Goal: Information Seeking & Learning: Learn about a topic

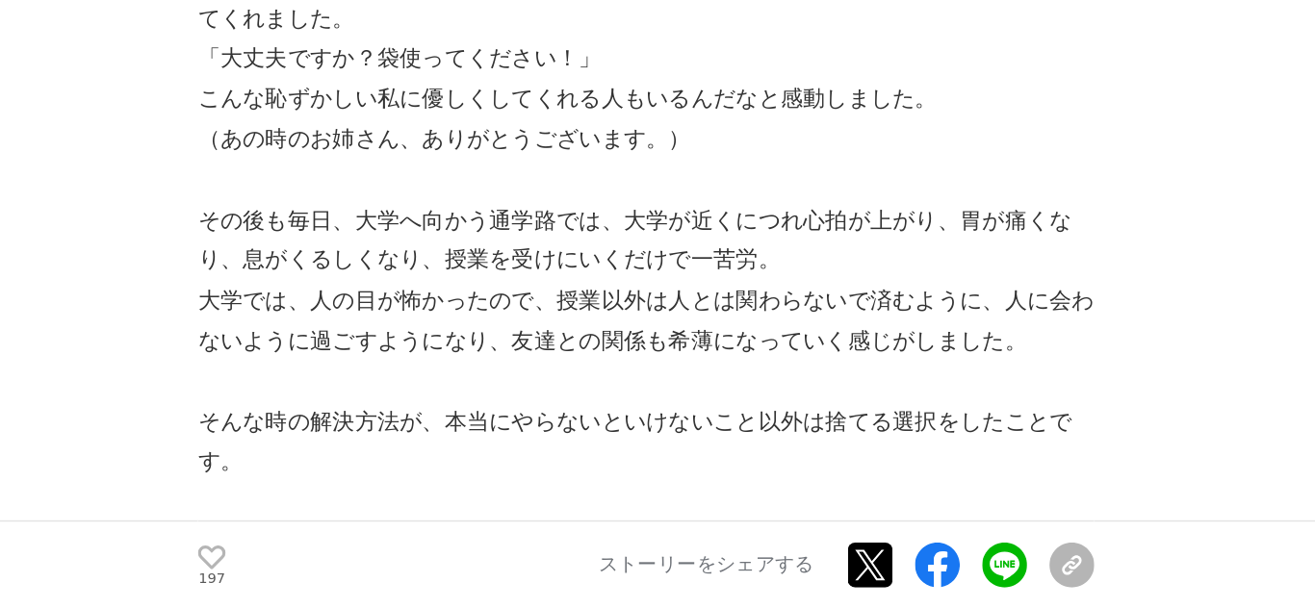
scroll to position [8303, 0]
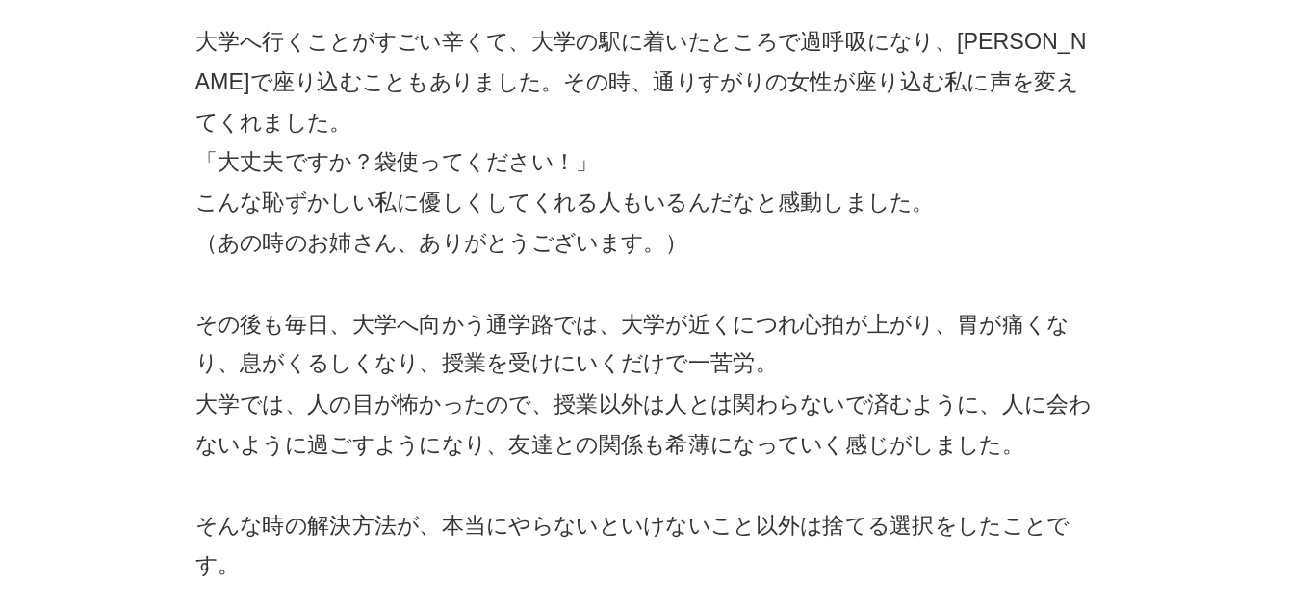
click at [487, 271] on p "（あの時のお姉さん、ありがとうございます。）" at bounding box center [455, 285] width 616 height 28
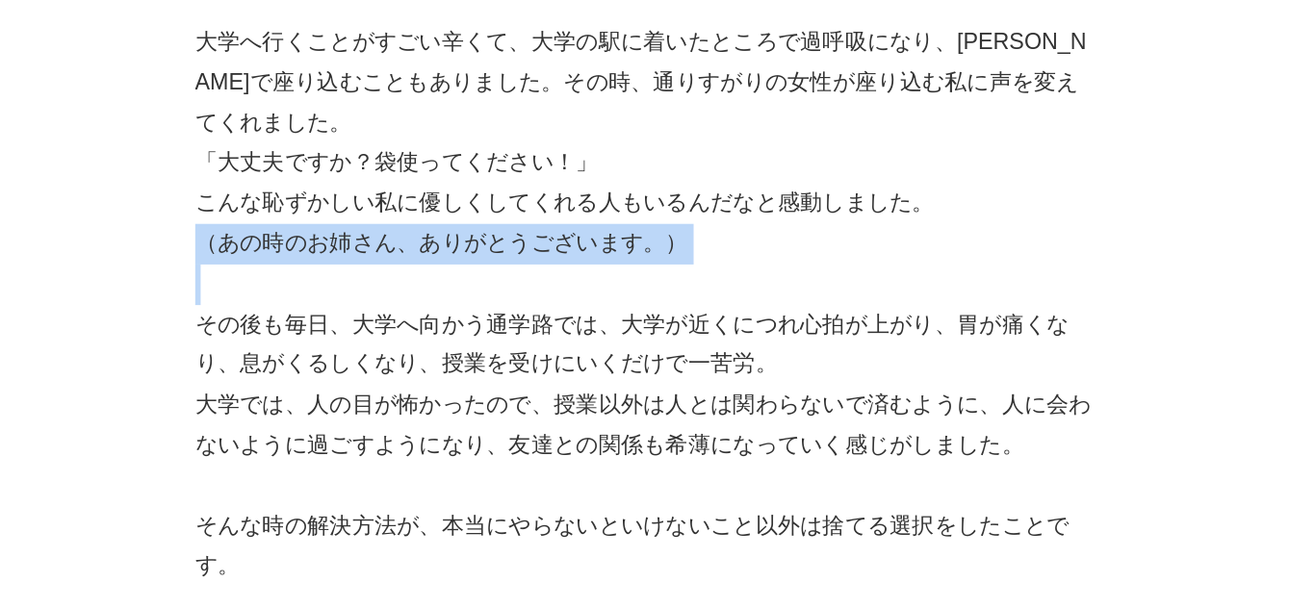
click at [487, 271] on p "（あの時のお姉さん、ありがとうございます。）" at bounding box center [455, 285] width 616 height 28
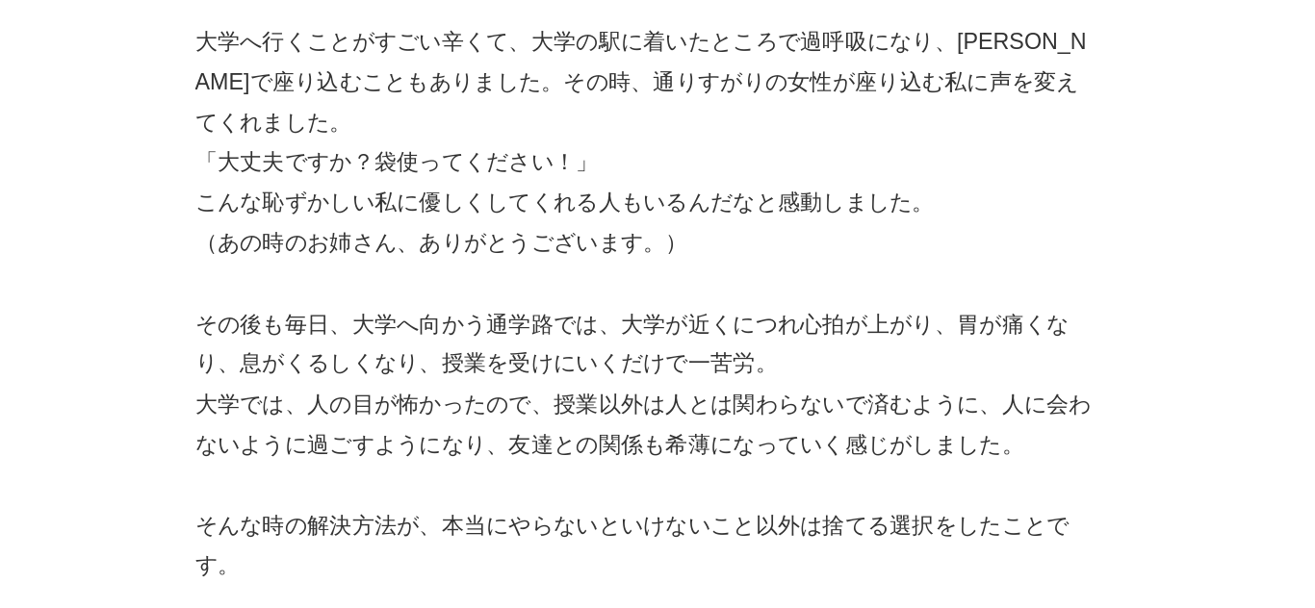
click at [469, 271] on p "（あの時のお姉さん、ありがとうございます。）" at bounding box center [455, 285] width 616 height 28
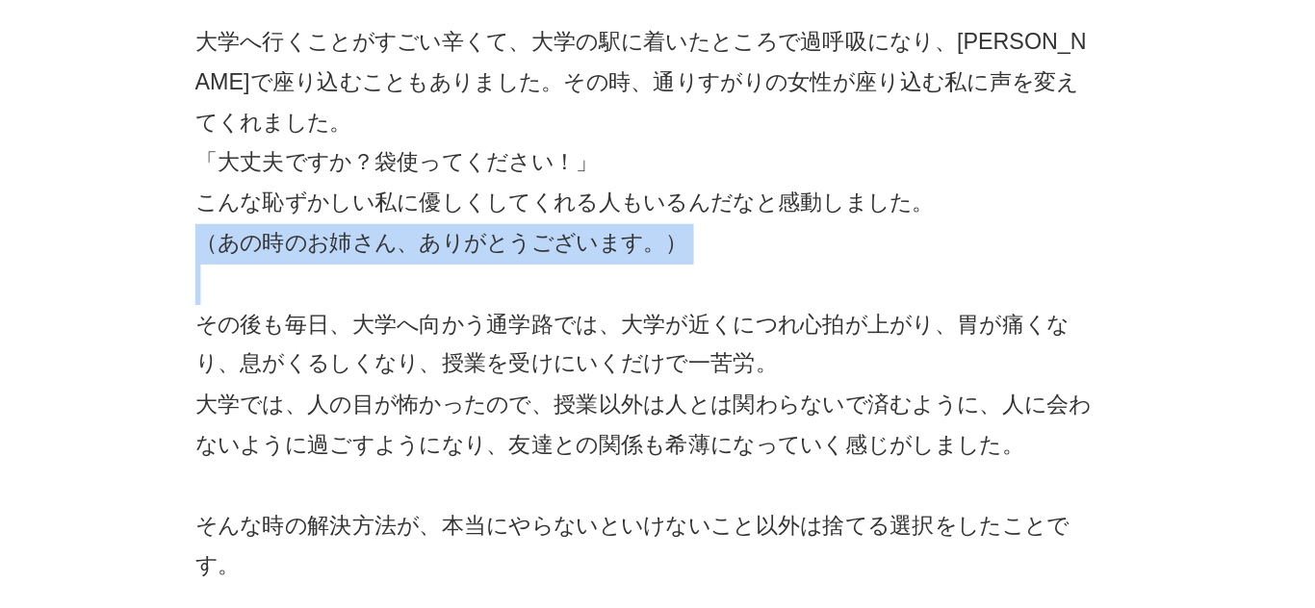
click at [469, 271] on p "（あの時のお姉さん、ありがとうございます。）" at bounding box center [455, 285] width 616 height 28
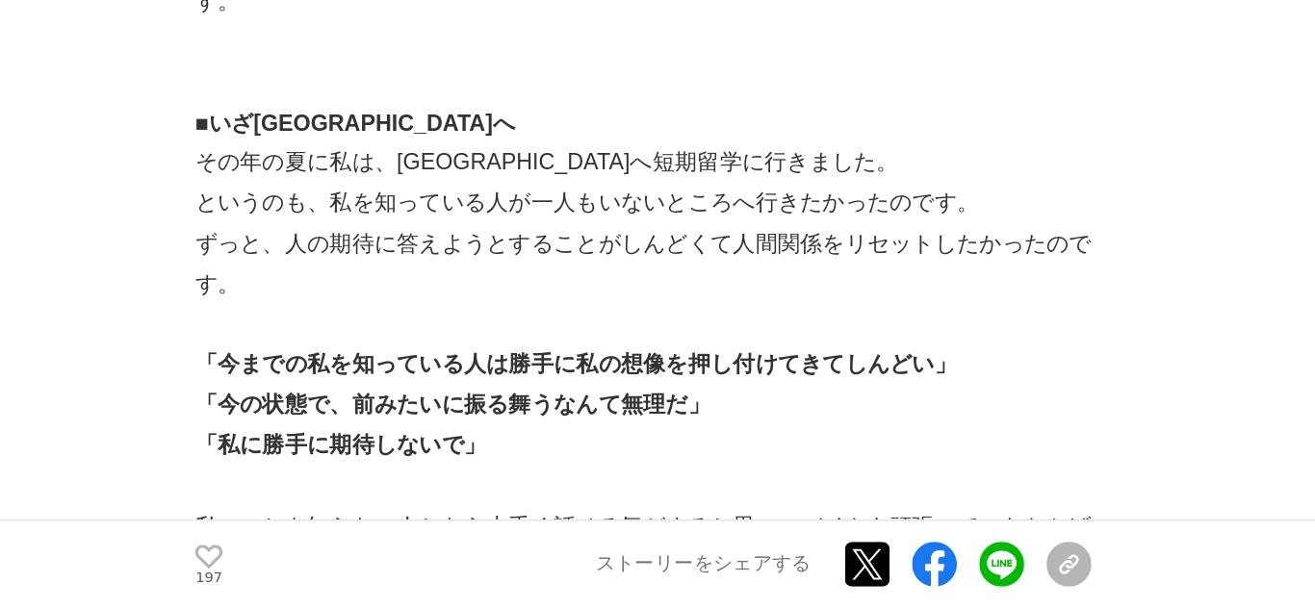
scroll to position [8621, 0]
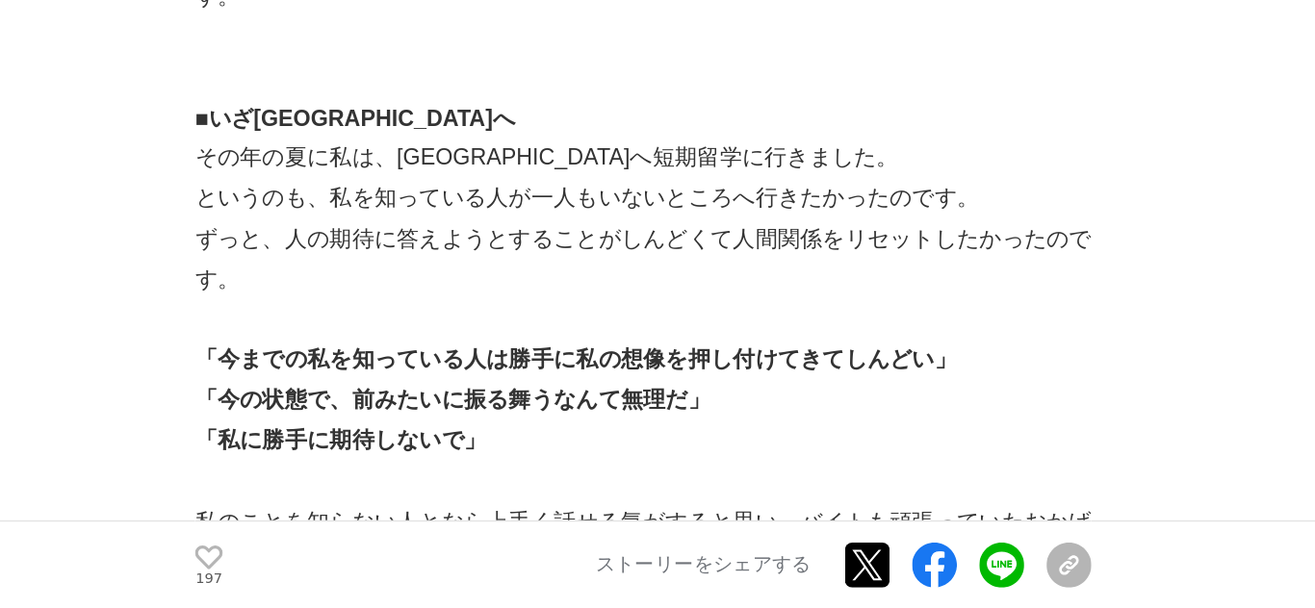
click at [469, 341] on p "ずっと、人の期待に答えようとすることがしんどくて人間関係をリセットしたかったのです。" at bounding box center [455, 369] width 616 height 56
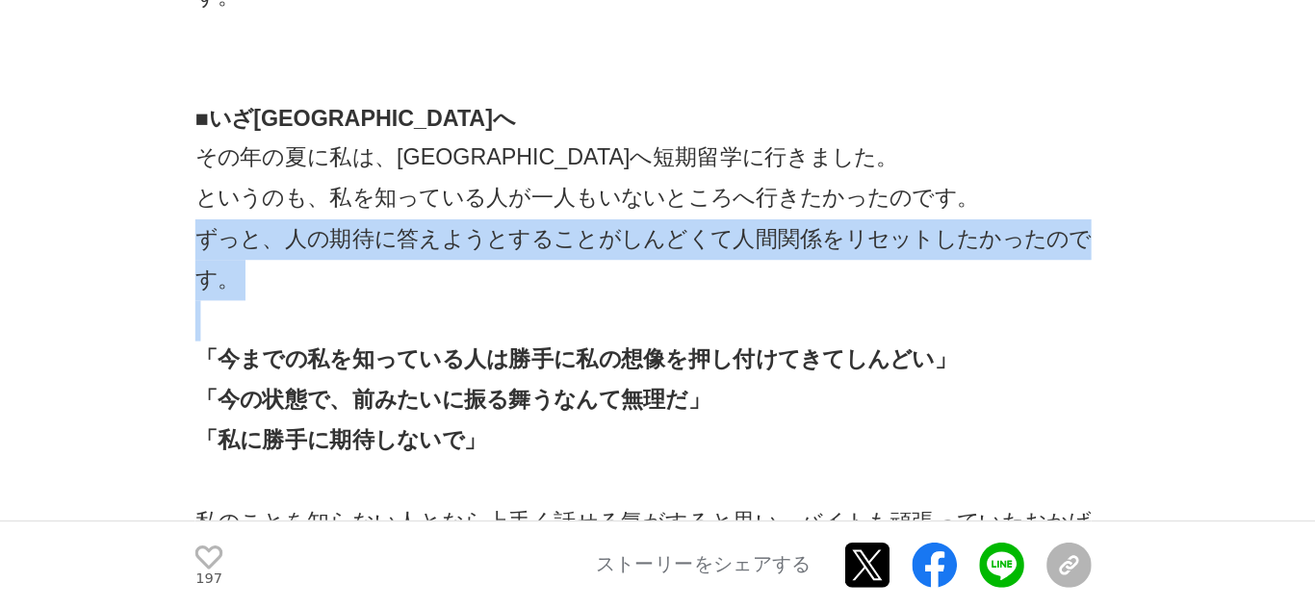
click at [469, 341] on p "ずっと、人の期待に答えようとすることがしんどくて人間関係をリセットしたかったのです。" at bounding box center [455, 369] width 616 height 56
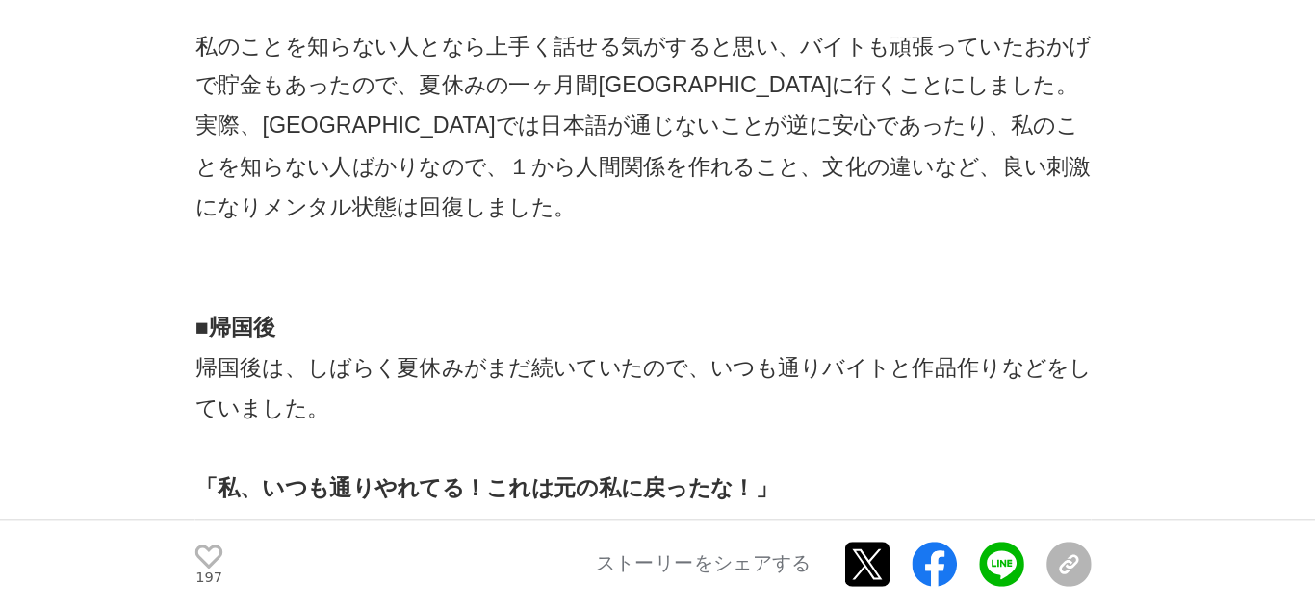
scroll to position [8959, 0]
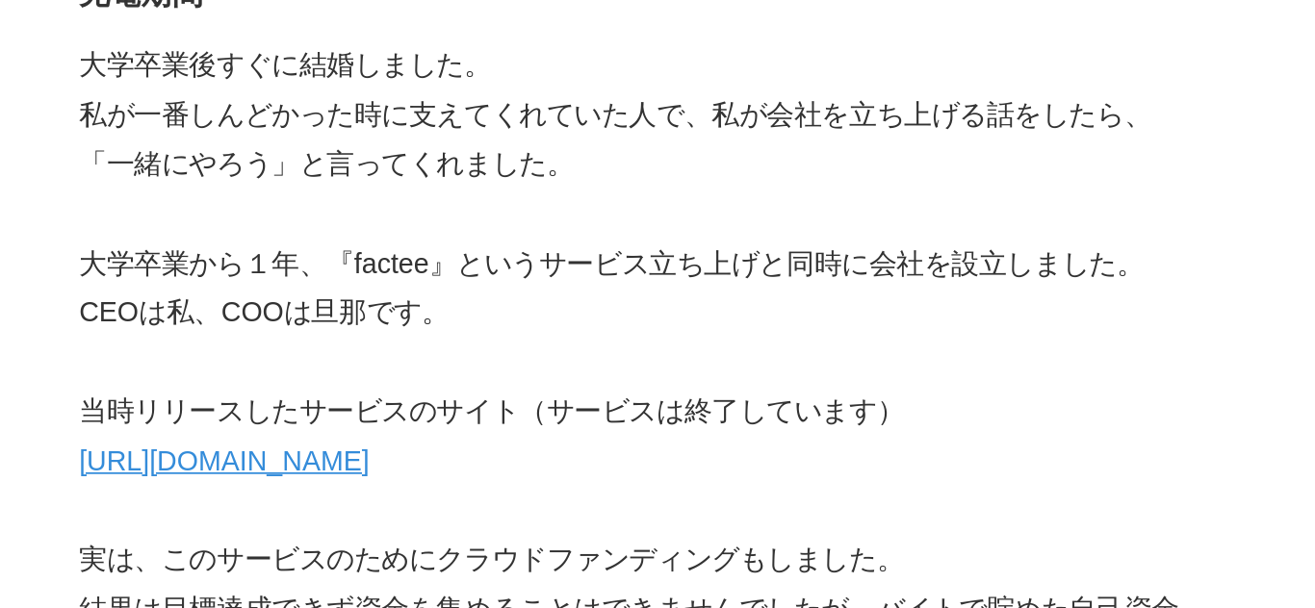
scroll to position [17853, 0]
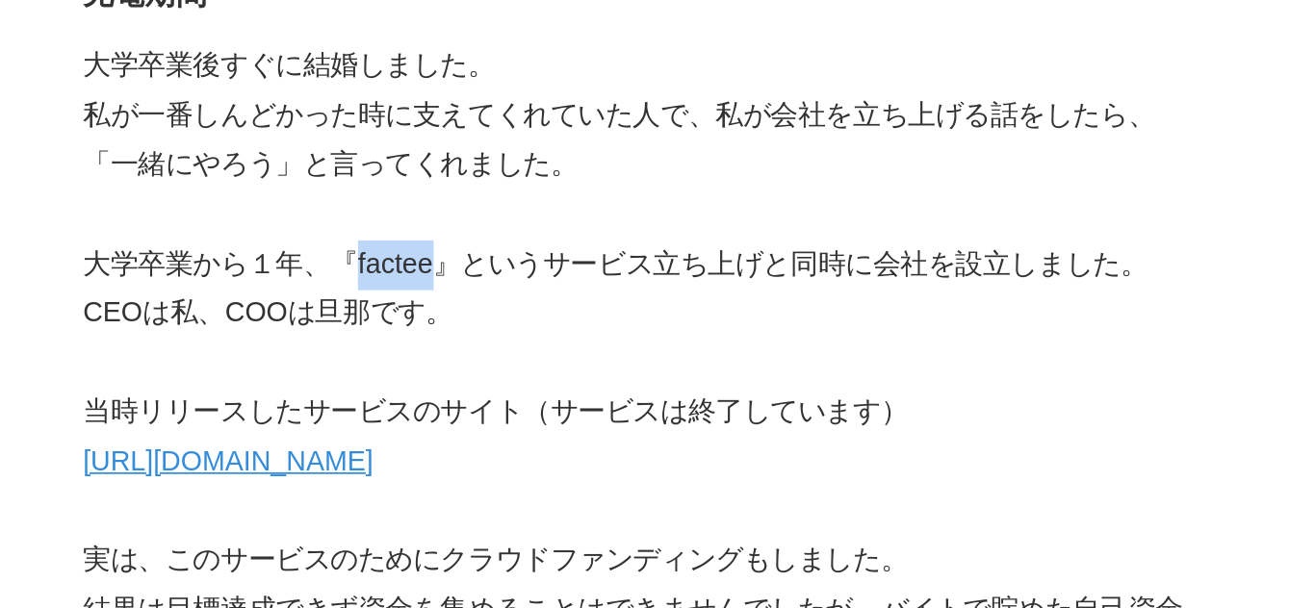
drag, startPoint x: 294, startPoint y: 97, endPoint x: 335, endPoint y: 92, distance: 41.7
click at [335, 136] on p "大学卒業から１年、『factee』というサービス立ち上げと同時に会社を設立しました。" at bounding box center [455, 150] width 616 height 28
